Goal: Transaction & Acquisition: Purchase product/service

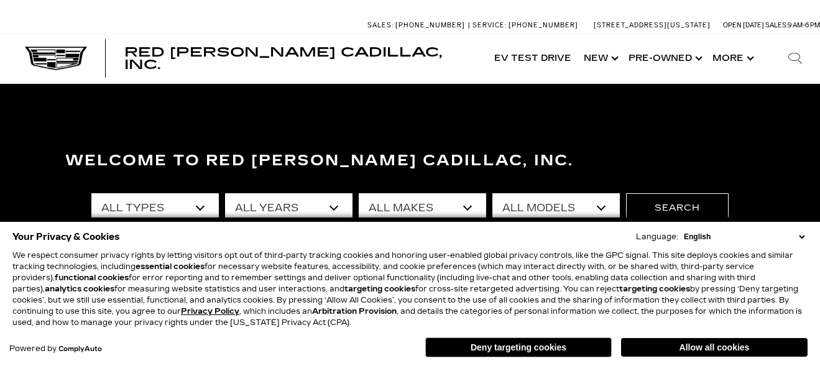
click at [678, 344] on button "Allow all cookies" at bounding box center [714, 347] width 186 height 19
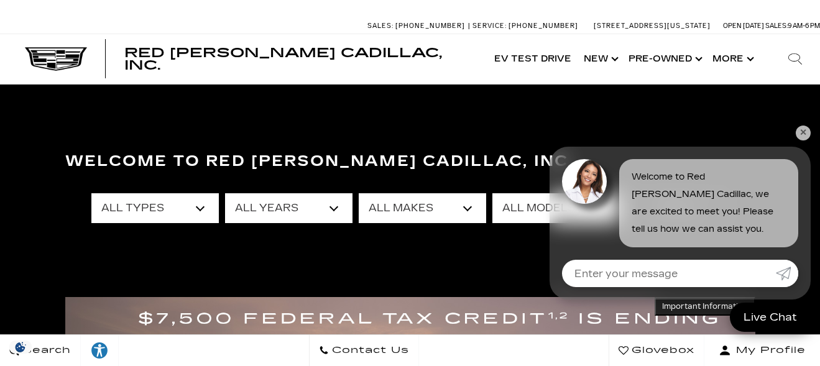
click at [803, 132] on link "✕" at bounding box center [803, 133] width 15 height 15
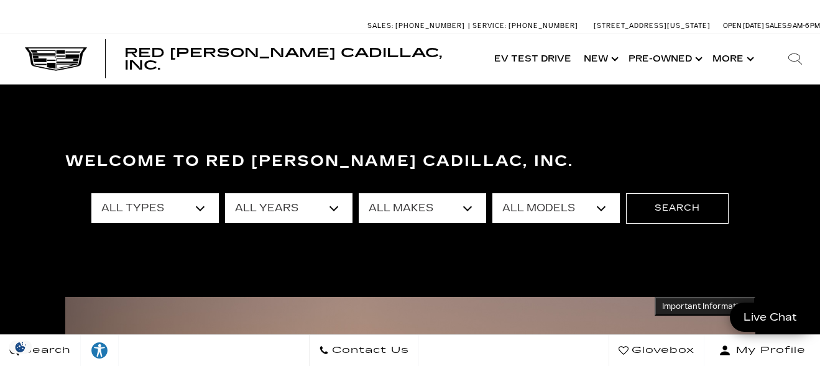
click at [177, 208] on select "All Types New Used Certified Used Demo" at bounding box center [154, 208] width 127 height 30
select select "Used"
click at [91, 193] on select "All Types New Used Certified Used Demo" at bounding box center [154, 208] width 127 height 30
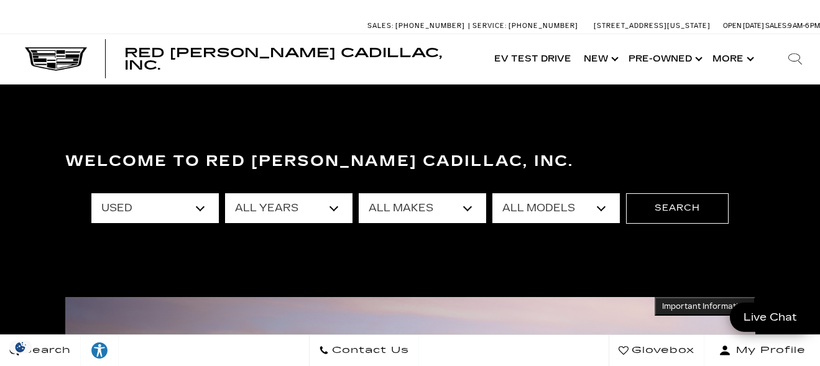
click at [399, 203] on select "All Makes Audi BMW Buick Cadillac Chevrolet Dodge Ford Honda Jeep Land Rover Le…" at bounding box center [422, 208] width 127 height 30
select select "Cadillac"
click at [359, 193] on select "All Makes Audi BMW Buick Cadillac Chevrolet Dodge Ford Honda Jeep Land Rover Le…" at bounding box center [422, 208] width 127 height 30
click at [561, 205] on select "All Models CT5 DTS Escalade Escalade ESV OPTIQ XT4 XT5 XT6" at bounding box center [555, 208] width 127 height 30
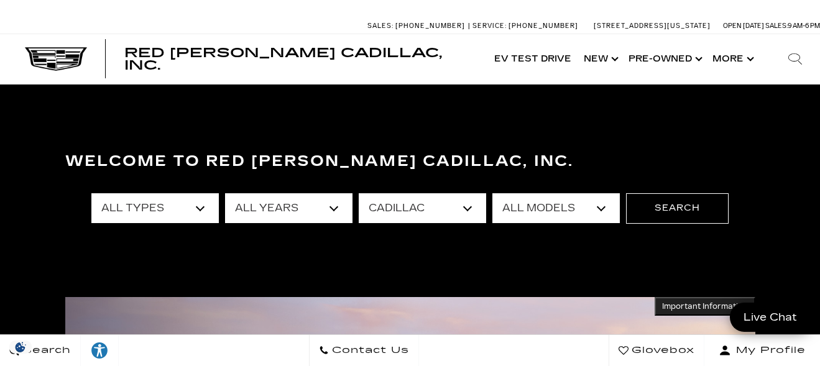
select select "DTS"
click at [492, 193] on select "All Models CT5 DTS Escalade Escalade ESV OPTIQ XT4 XT5 XT6" at bounding box center [555, 208] width 127 height 30
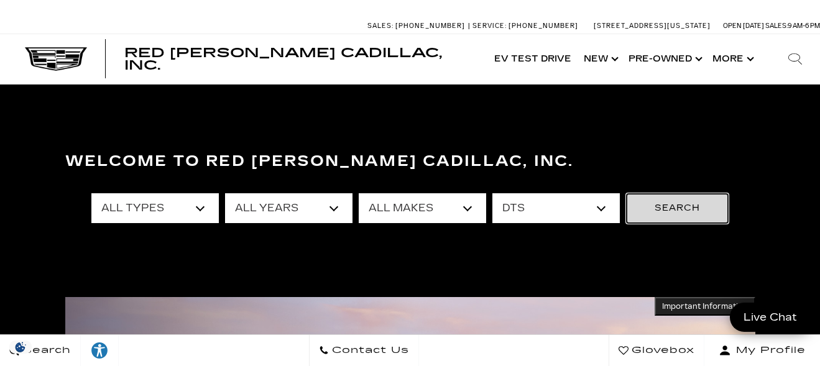
click at [653, 216] on button "Search" at bounding box center [677, 208] width 103 height 30
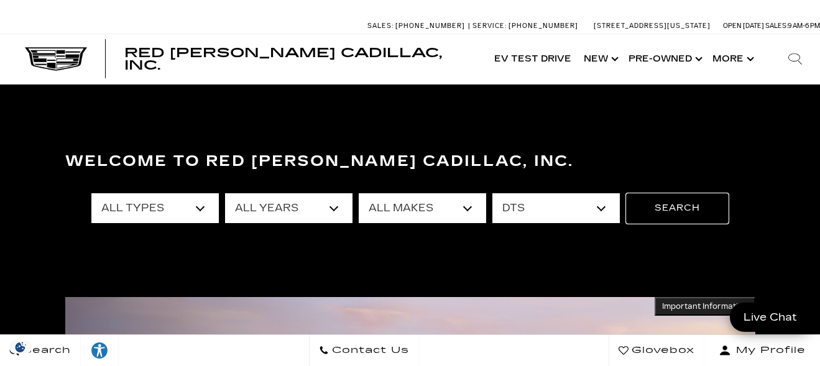
scroll to position [62, 0]
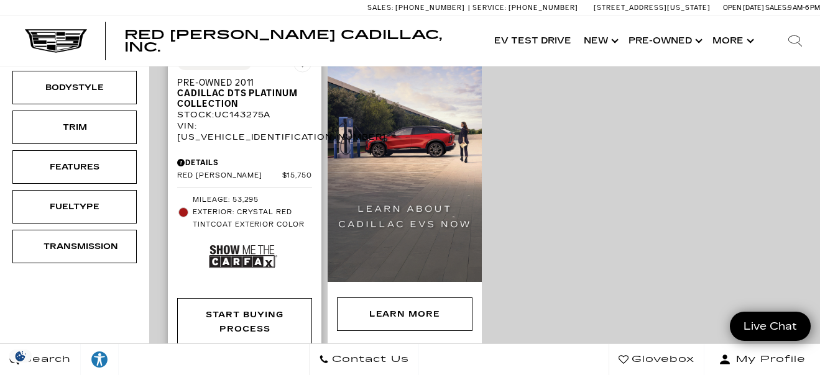
scroll to position [373, 0]
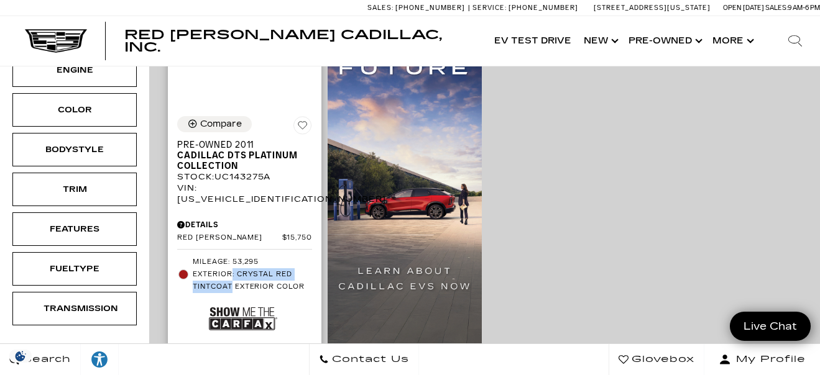
drag, startPoint x: 233, startPoint y: 249, endPoint x: 230, endPoint y: 265, distance: 17.1
click at [230, 269] on span "Exterior: Crystal Red Tintcoat Exterior Color" at bounding box center [252, 281] width 119 height 25
copy span ": Crystal Red Tintcoat"
